Goal: Communication & Community: Answer question/provide support

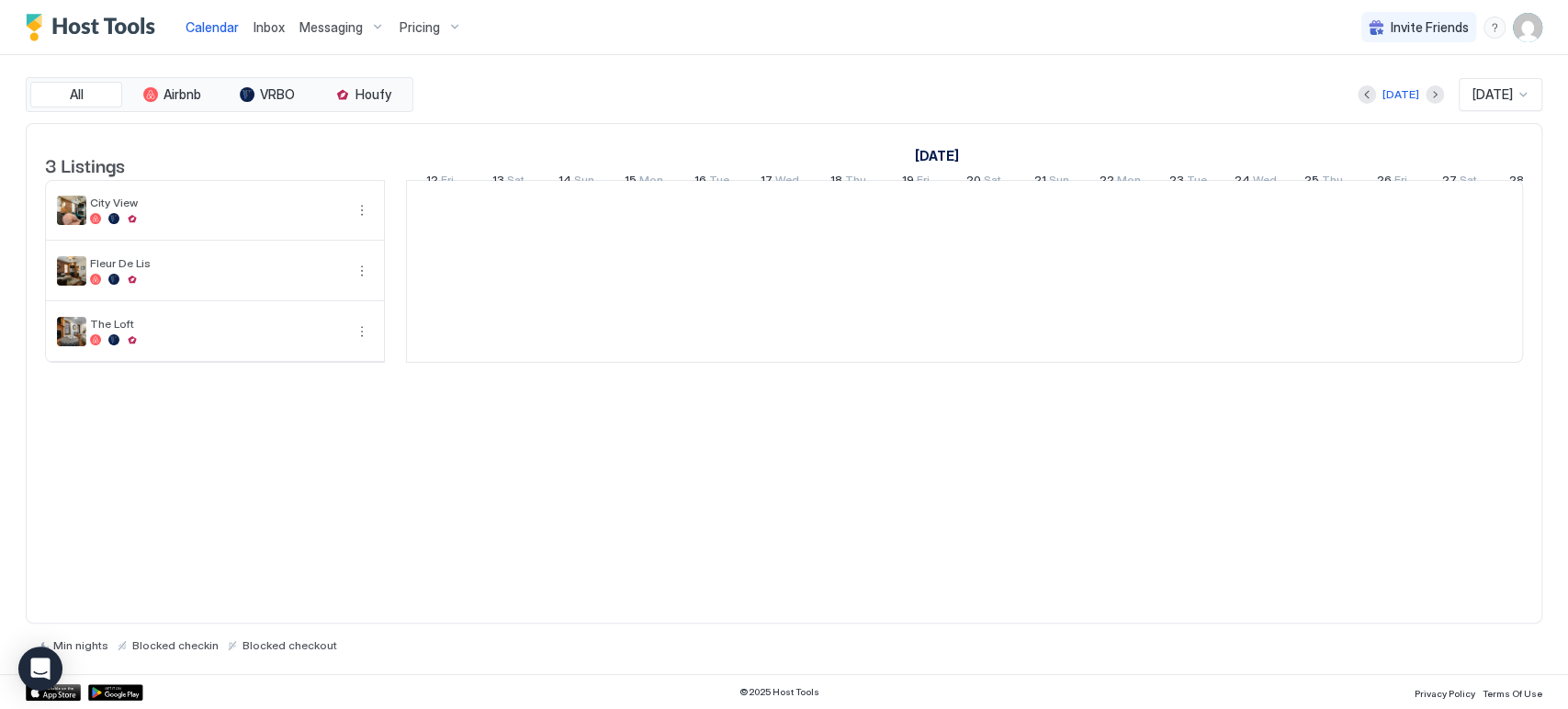
scroll to position [0, 1021]
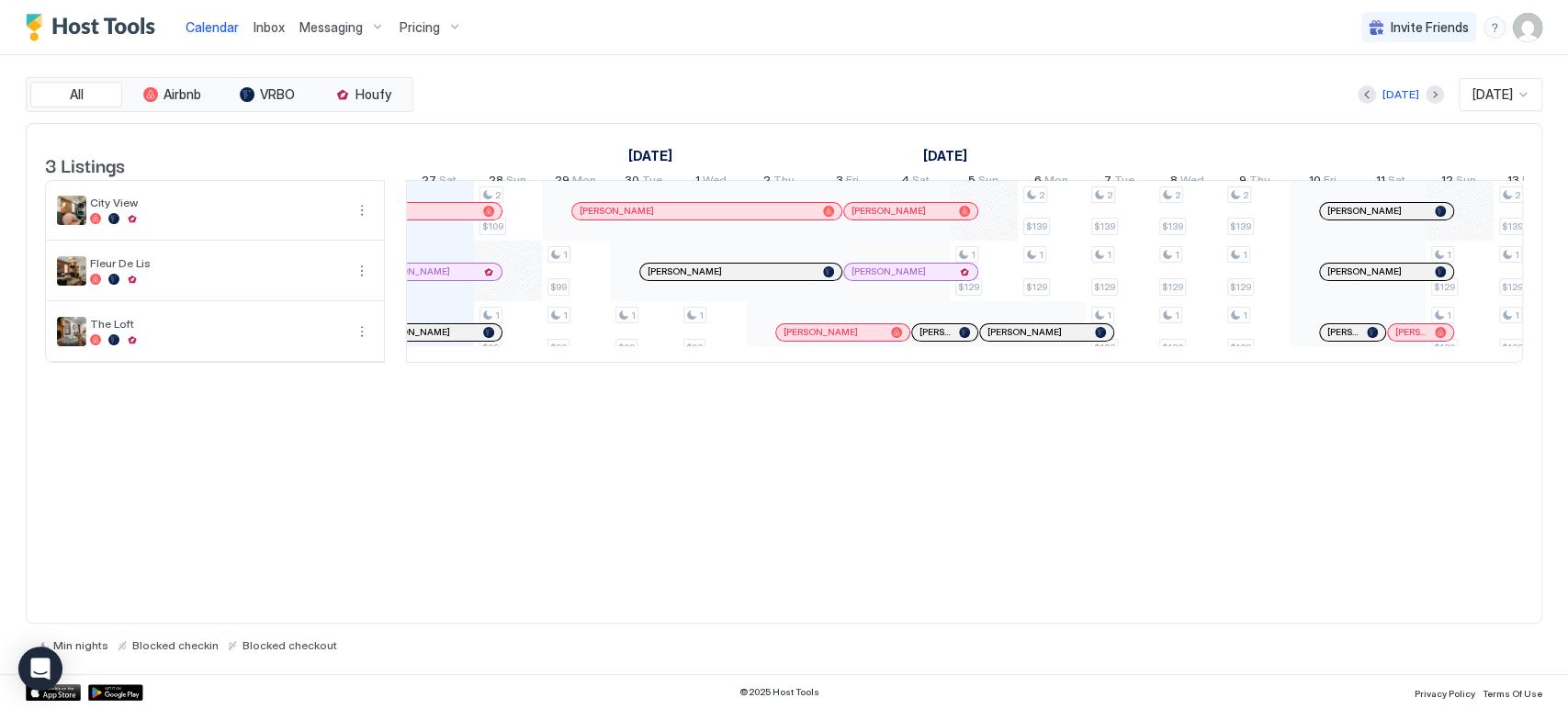
click at [875, 279] on div at bounding box center [875, 272] width 15 height 15
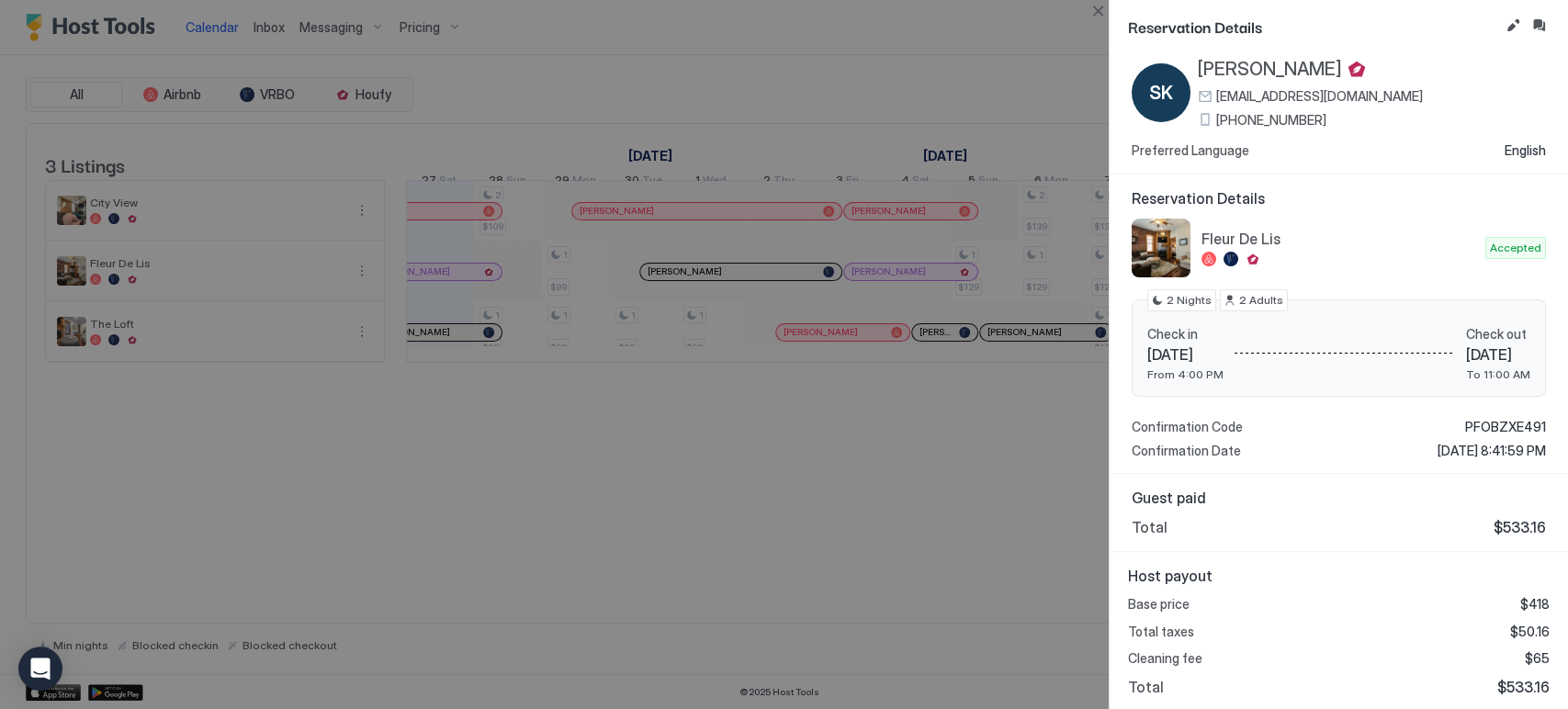
scroll to position [0, 0]
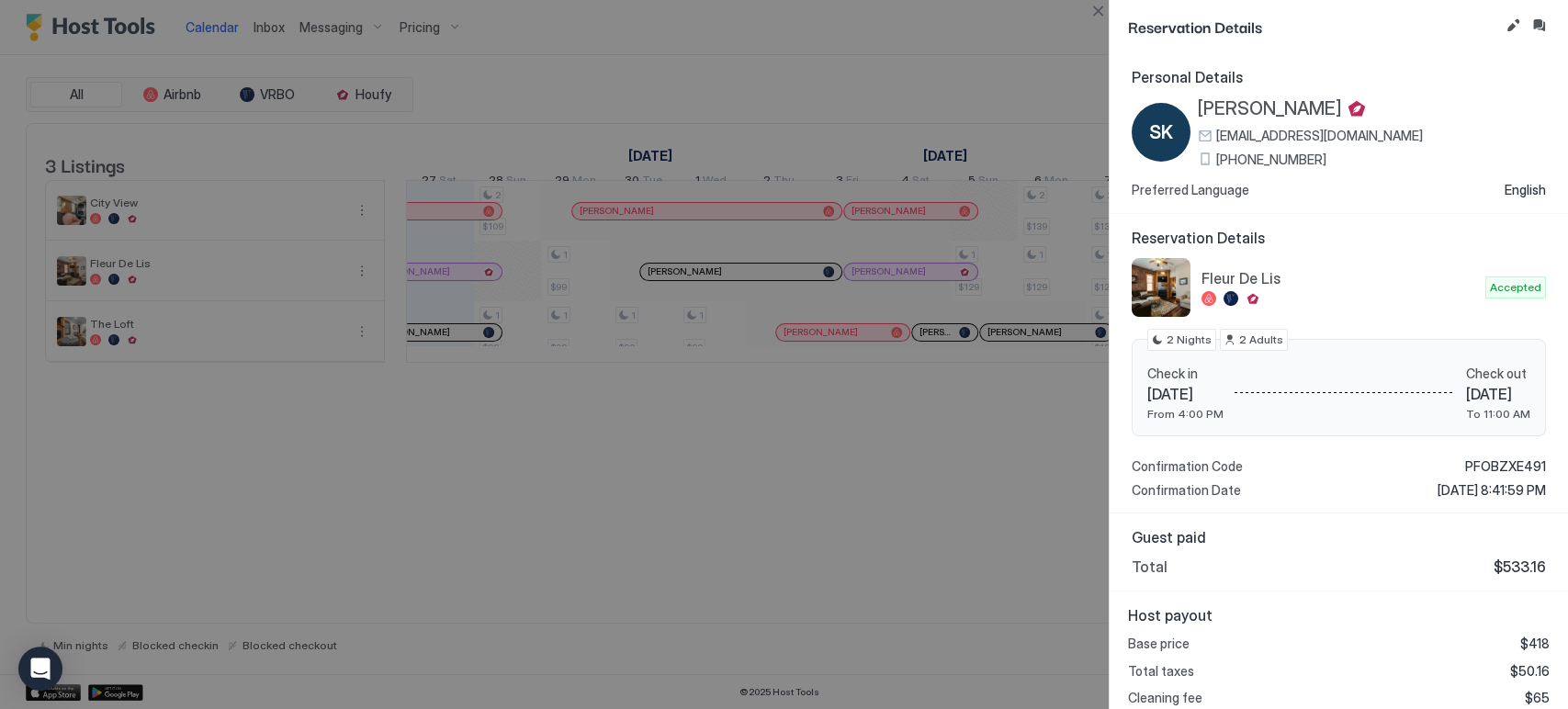
click at [875, 537] on div at bounding box center [784, 354] width 1568 height 709
click at [1086, 14] on button "Close" at bounding box center [1097, 11] width 22 height 22
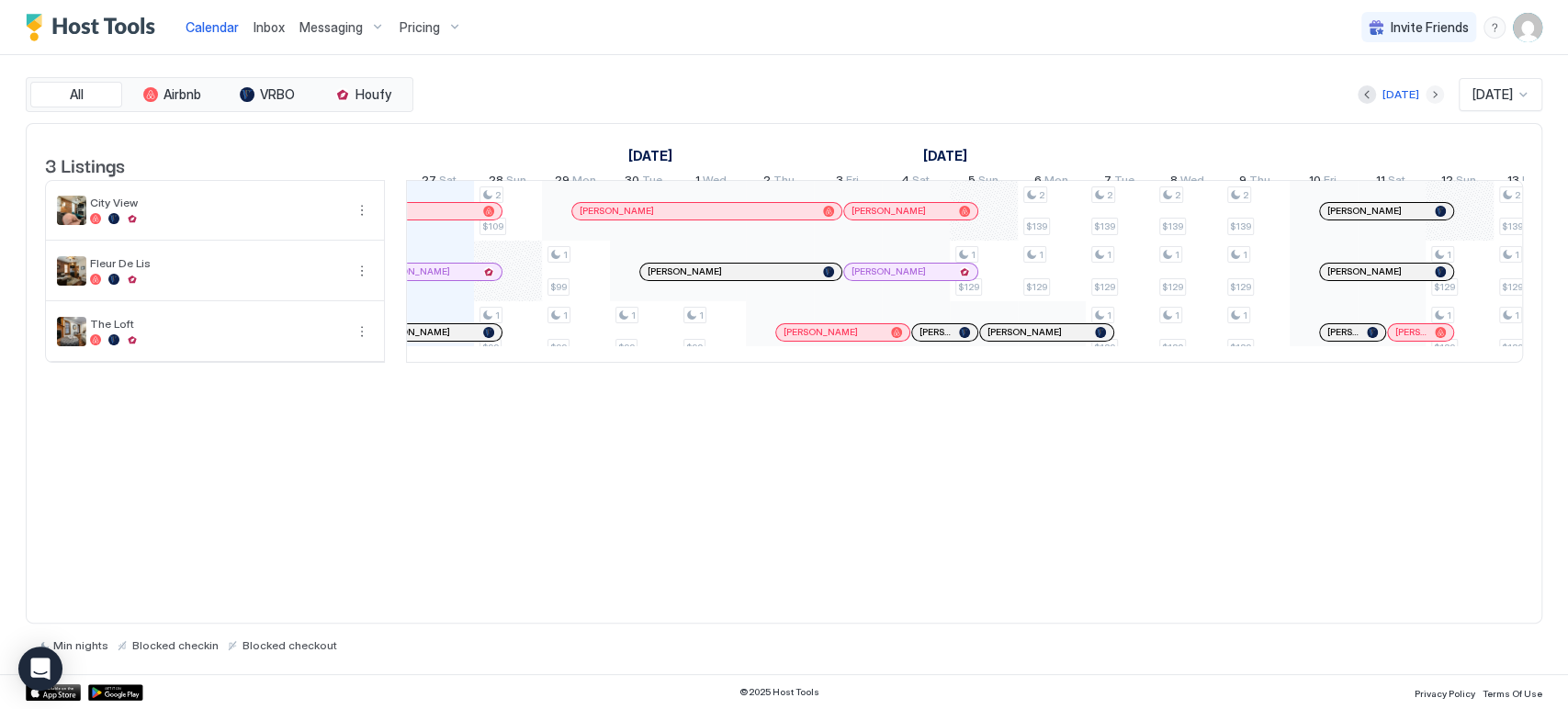
click at [1426, 92] on button "Next month" at bounding box center [1435, 94] width 19 height 19
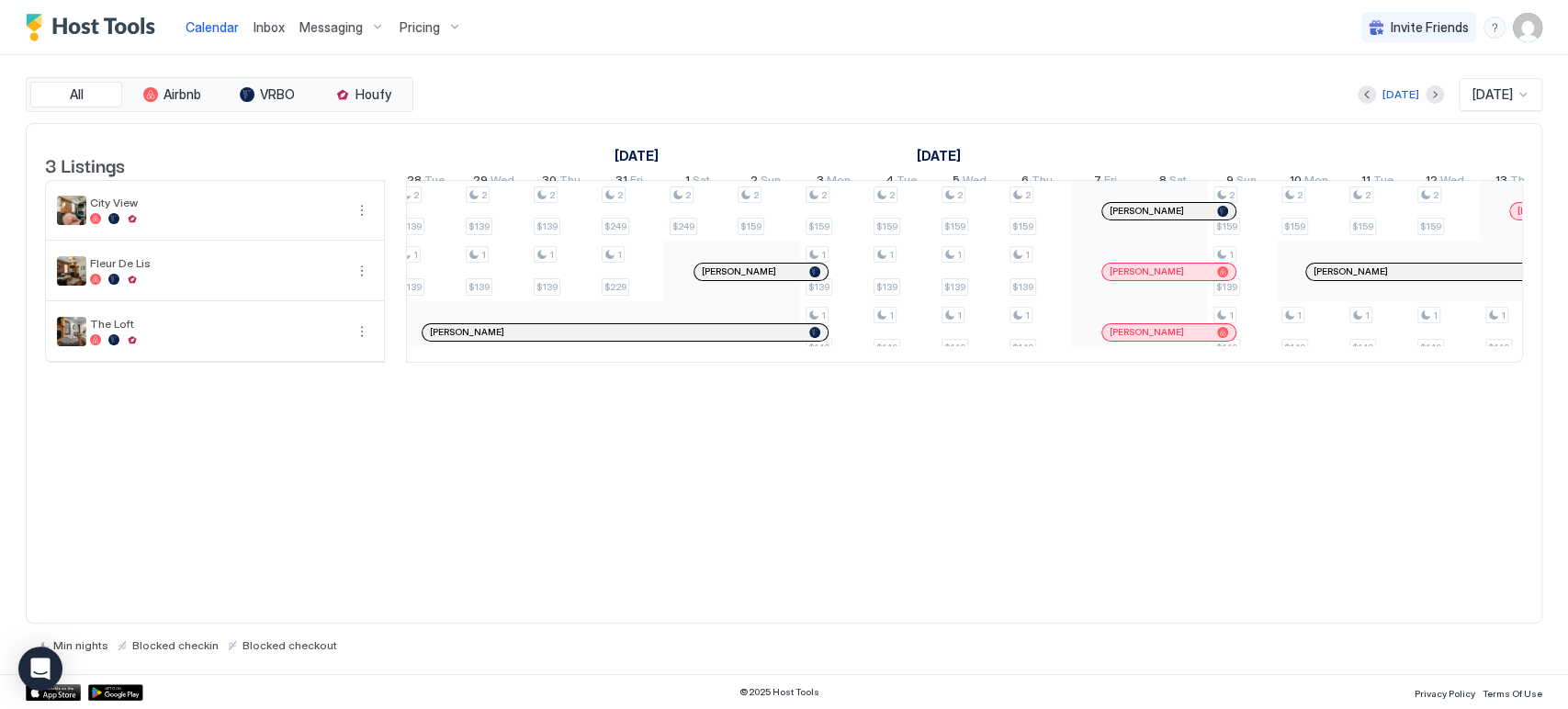
scroll to position [0, 1132]
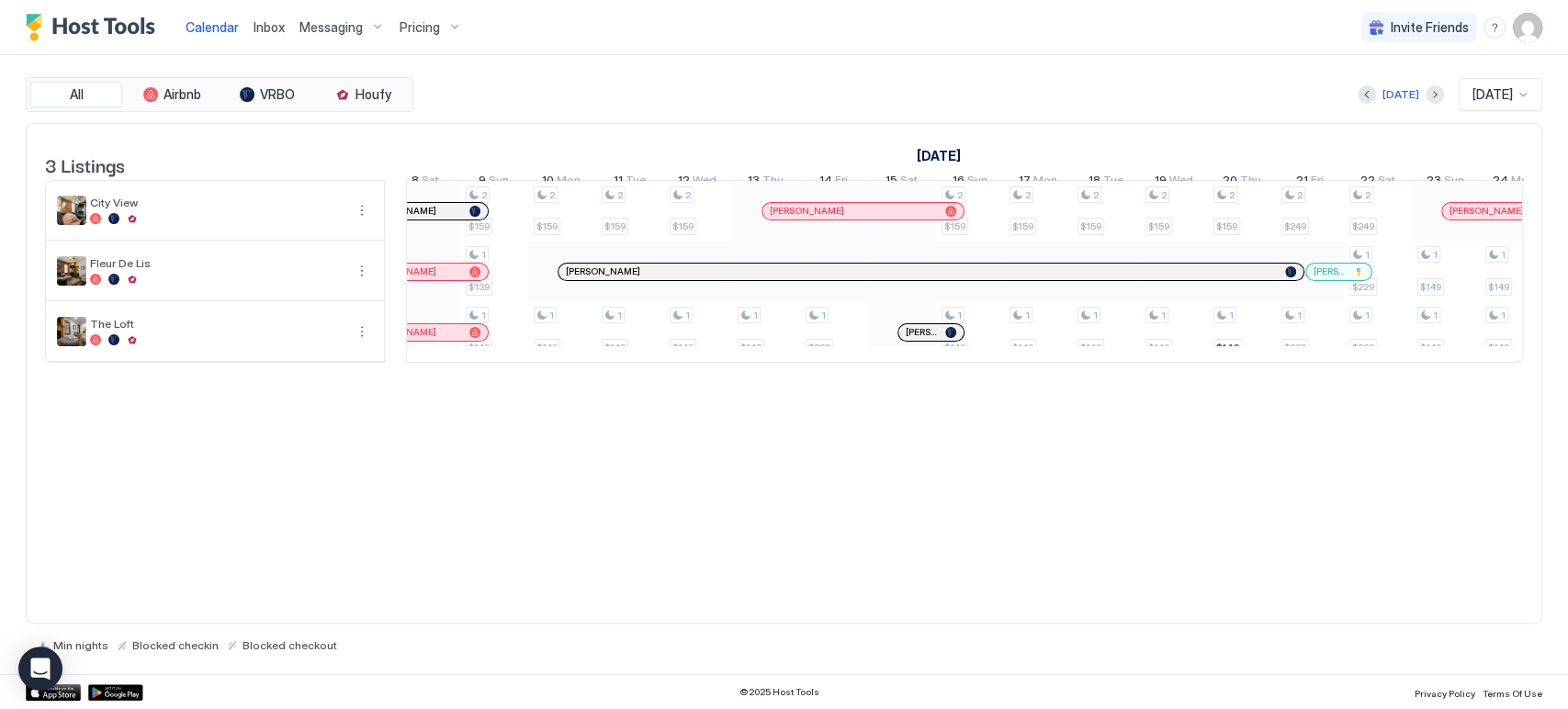
click at [1024, 277] on div "[PERSON_NAME]" at bounding box center [922, 271] width 712 height 12
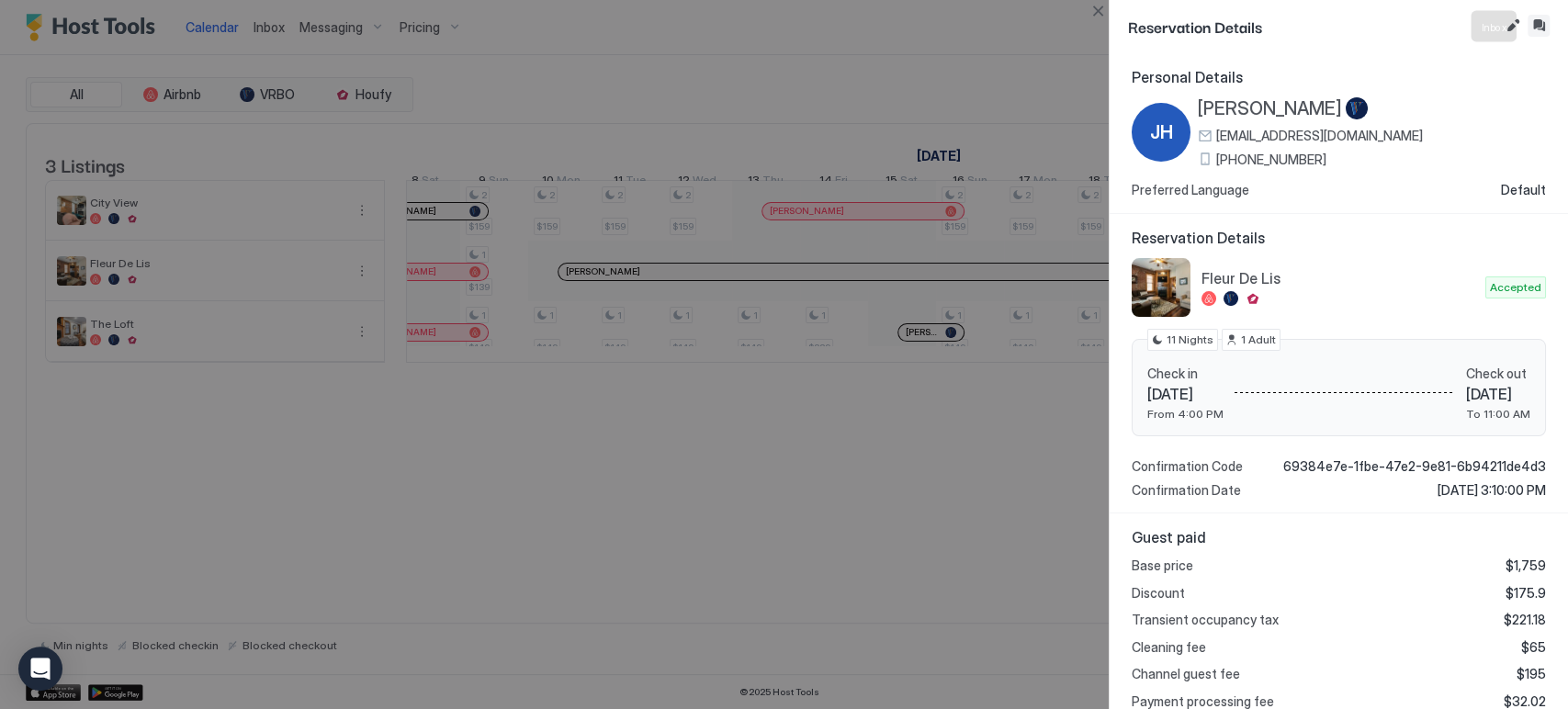
click at [1535, 25] on button "Inbox" at bounding box center [1539, 26] width 22 height 22
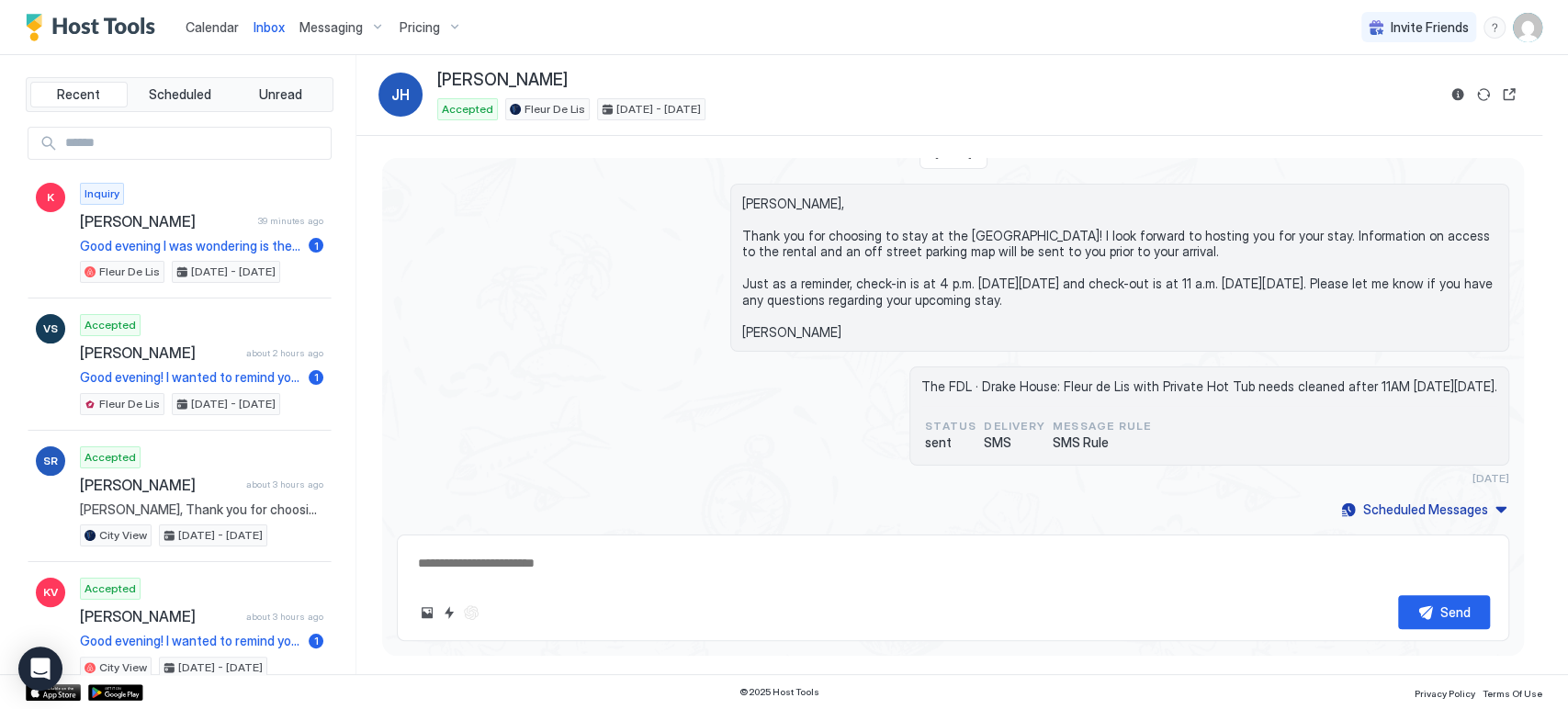
type textarea "*"
